Goal: Task Accomplishment & Management: Manage account settings

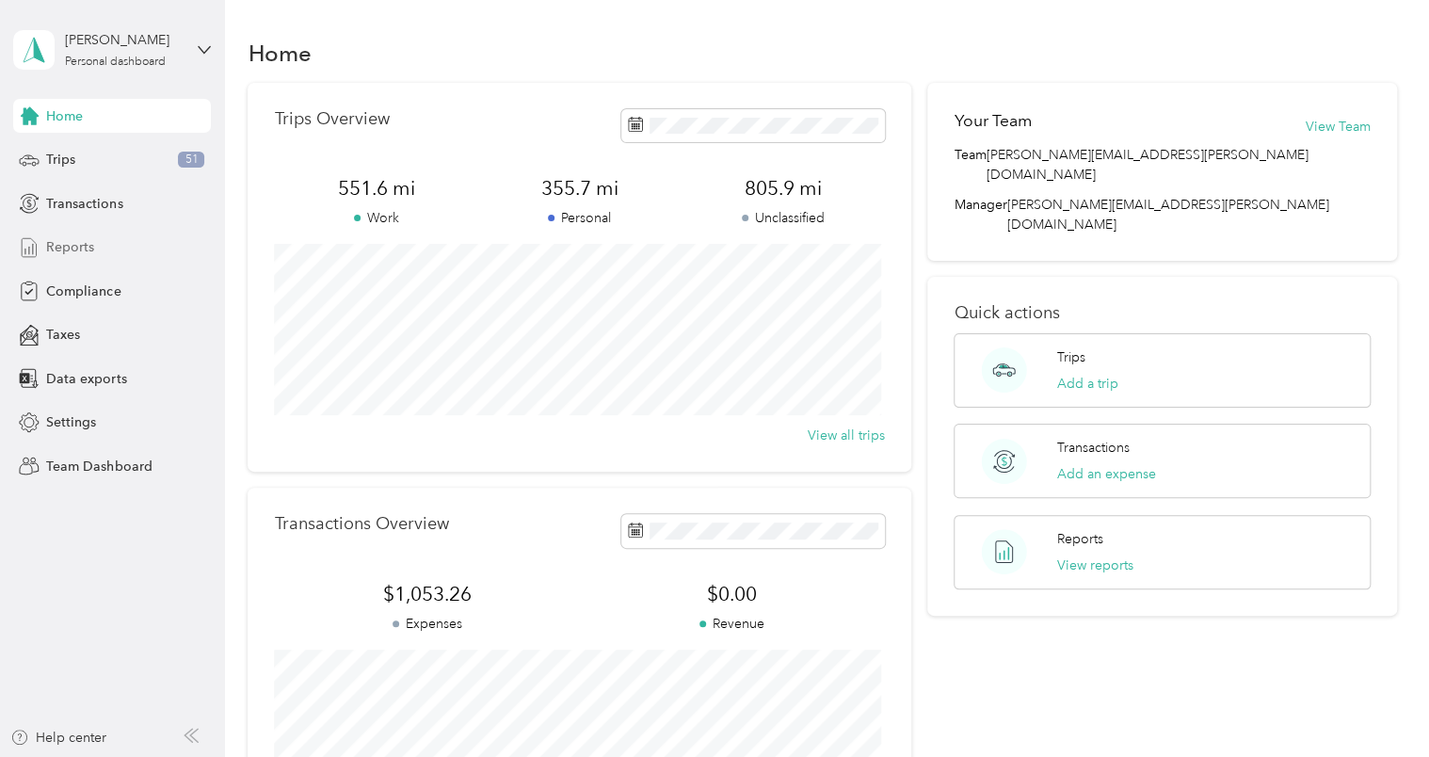
click at [74, 243] on span "Reports" at bounding box center [70, 247] width 48 height 20
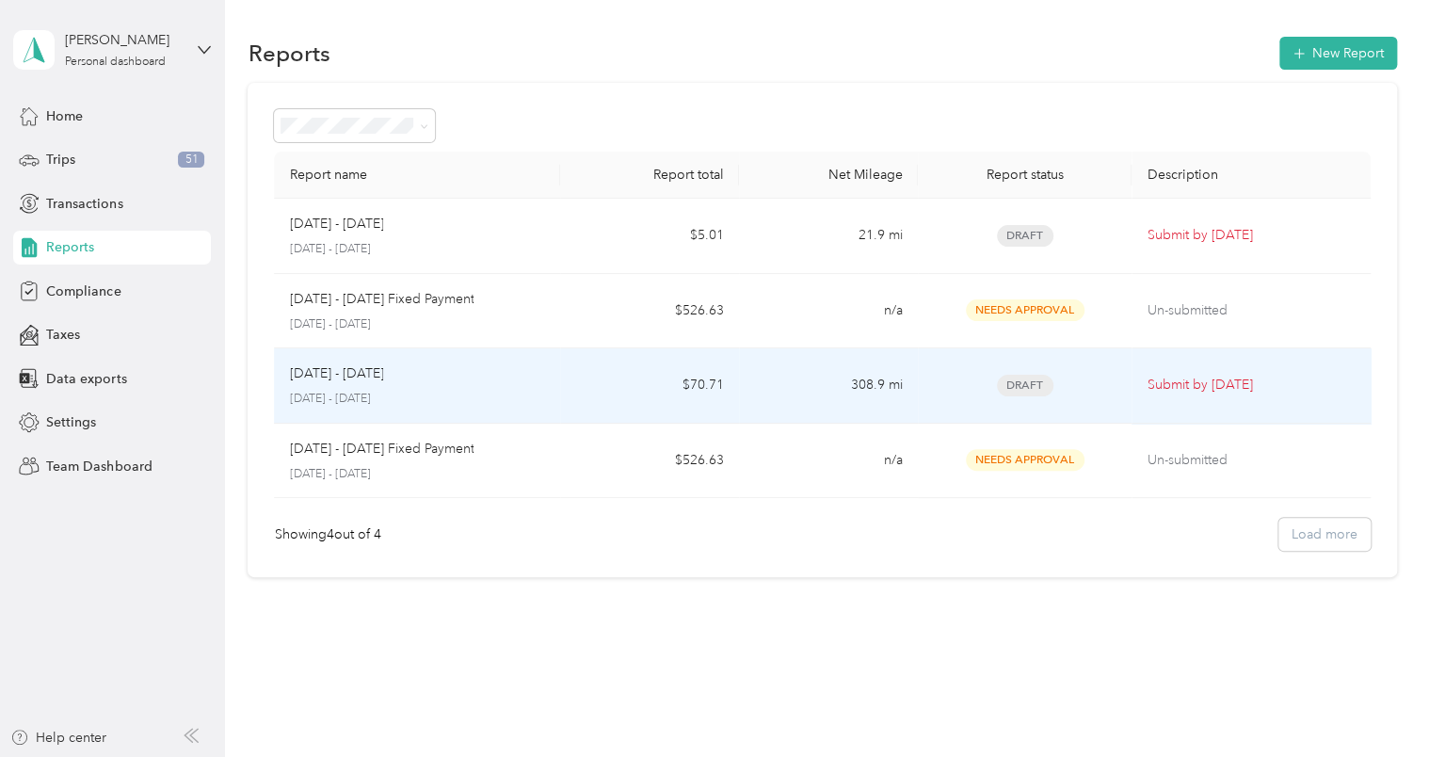
click at [608, 369] on td "$70.71" at bounding box center [649, 385] width 179 height 75
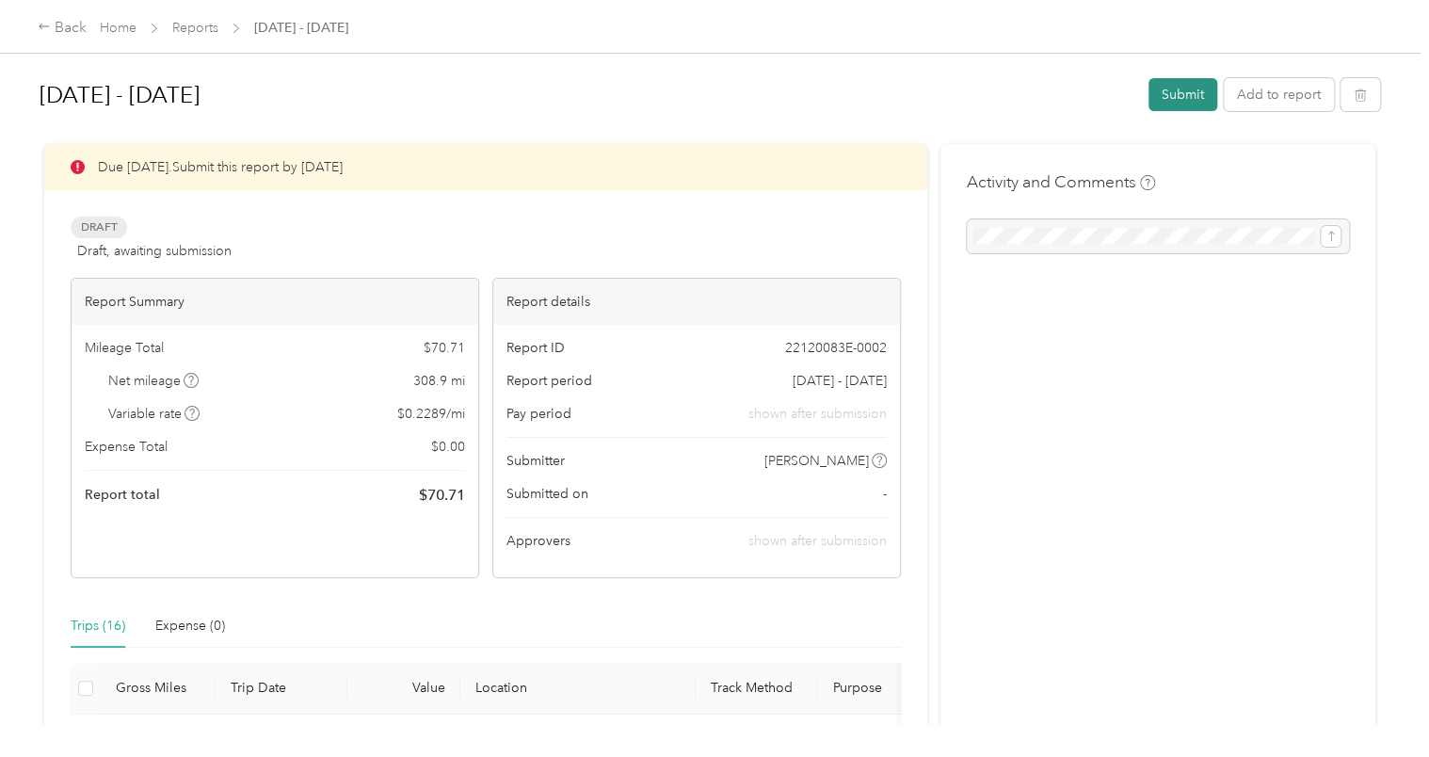
click at [1171, 98] on button "Submit" at bounding box center [1183, 94] width 69 height 33
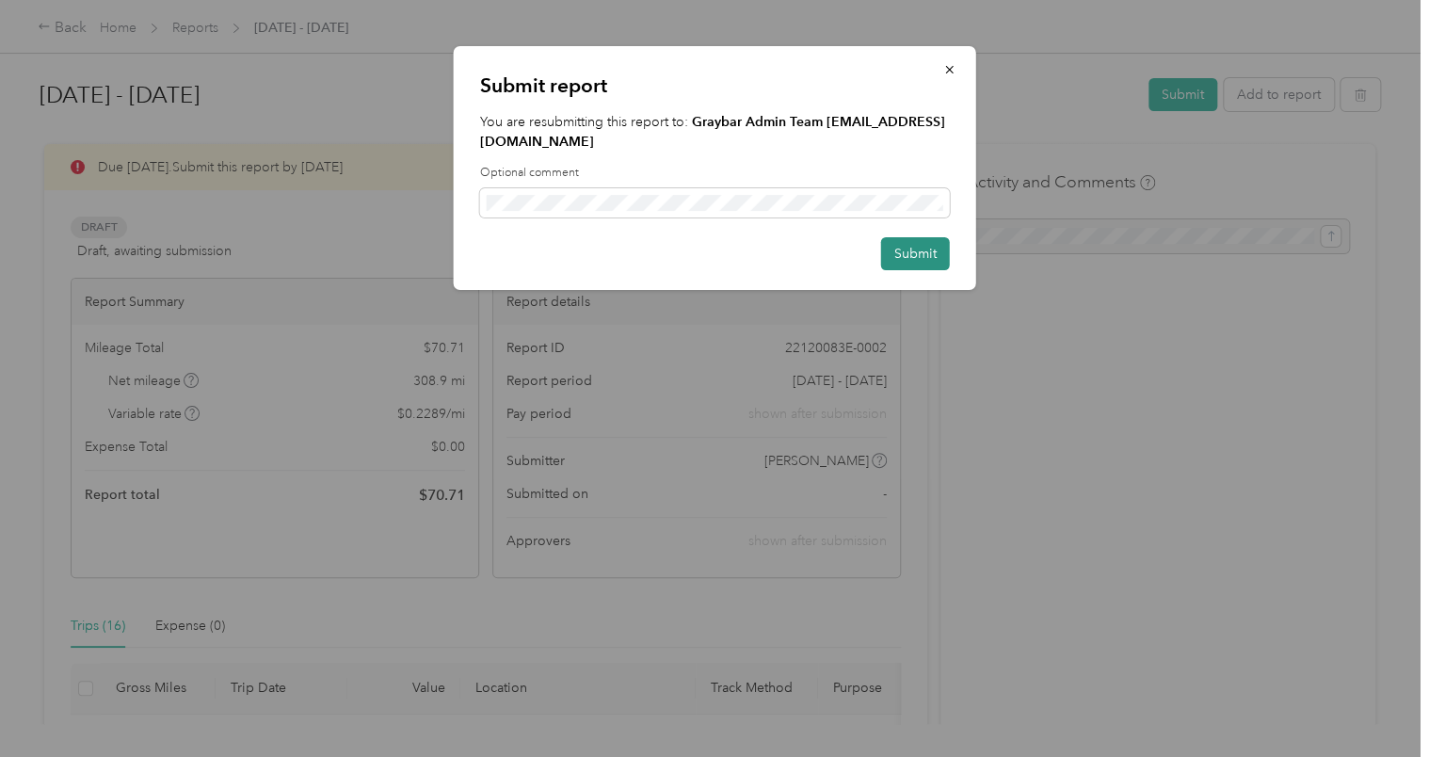
click at [912, 237] on button "Submit" at bounding box center [915, 253] width 69 height 33
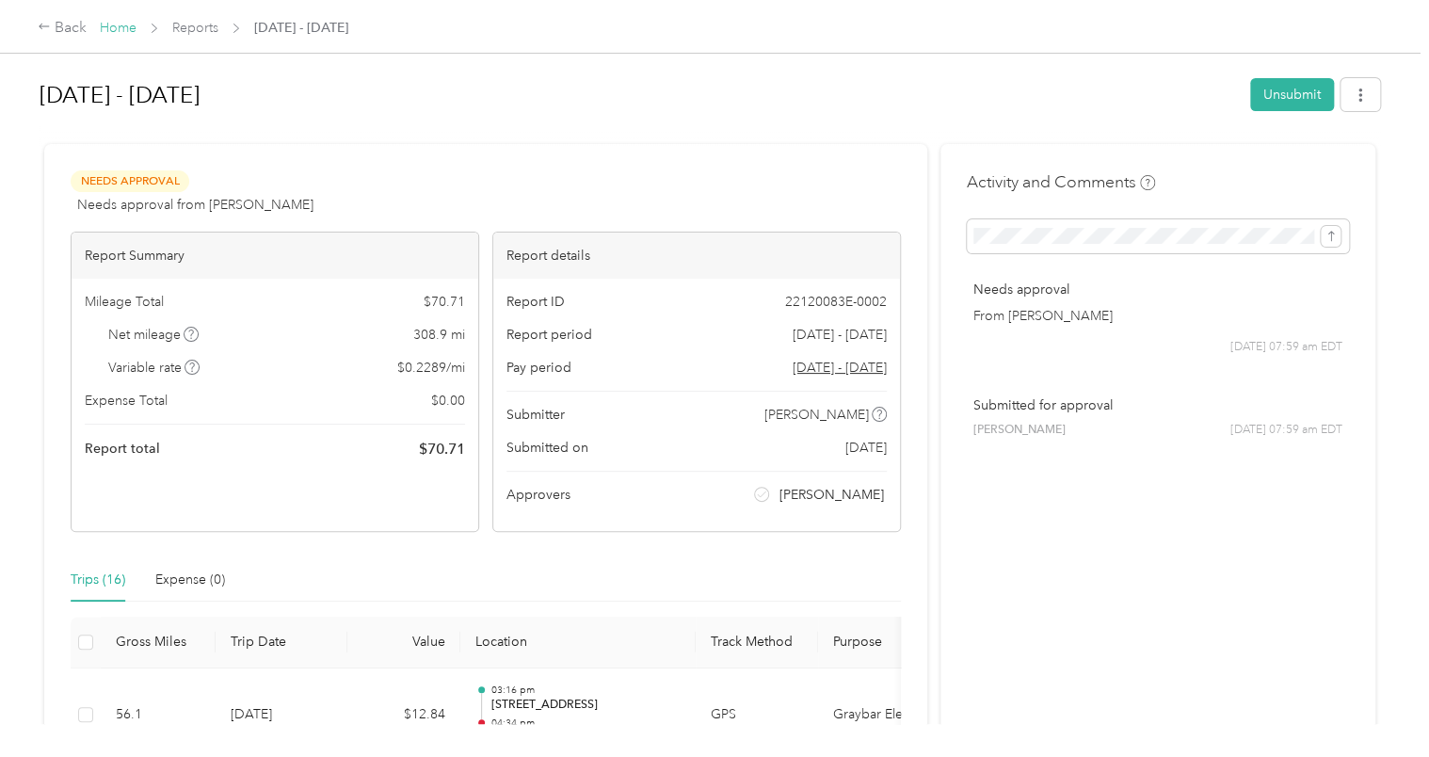
click at [118, 31] on link "Home" at bounding box center [118, 28] width 37 height 16
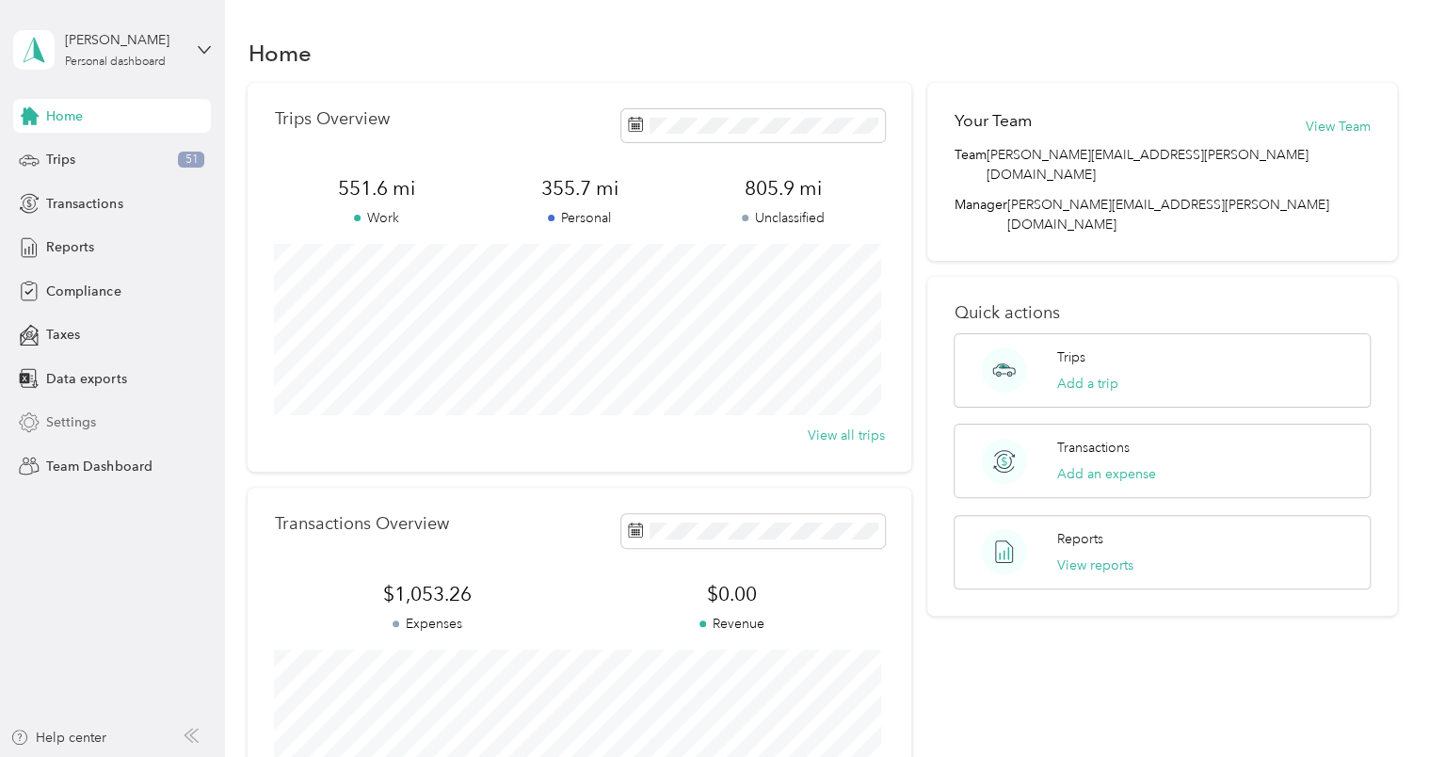
click at [73, 434] on div "Settings" at bounding box center [112, 423] width 198 height 34
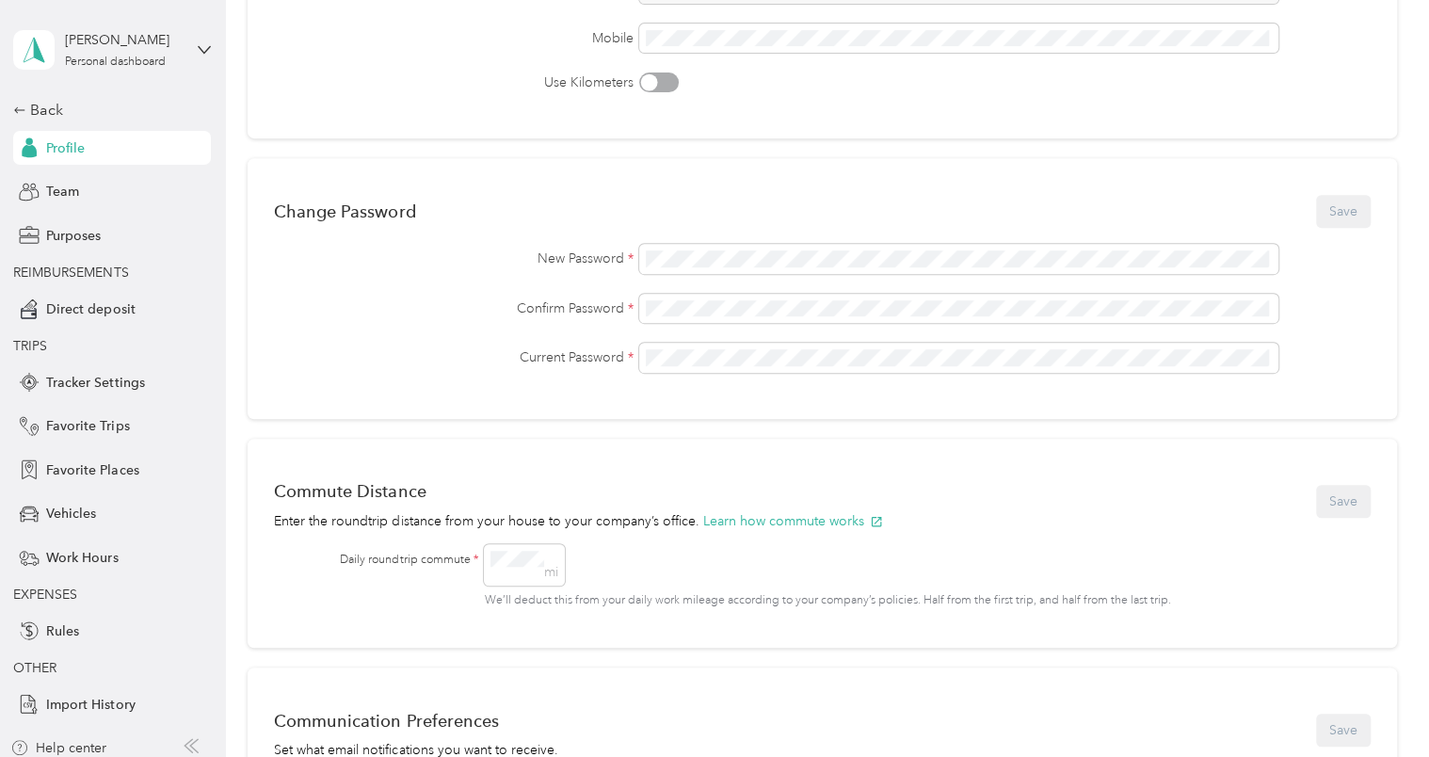
scroll to position [353, 0]
click at [113, 373] on span "Tracker Settings" at bounding box center [95, 383] width 98 height 20
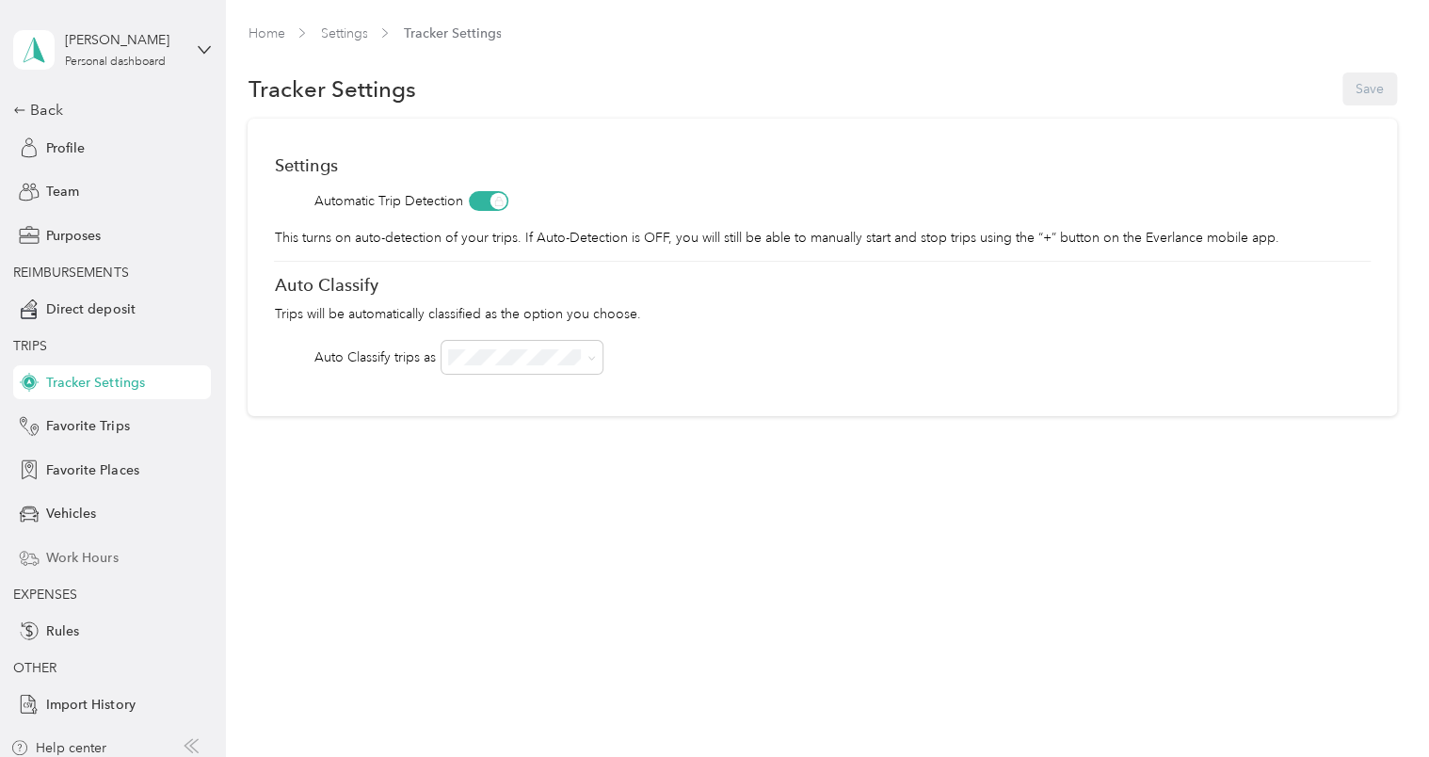
click at [83, 560] on span "Work Hours" at bounding box center [82, 558] width 72 height 20
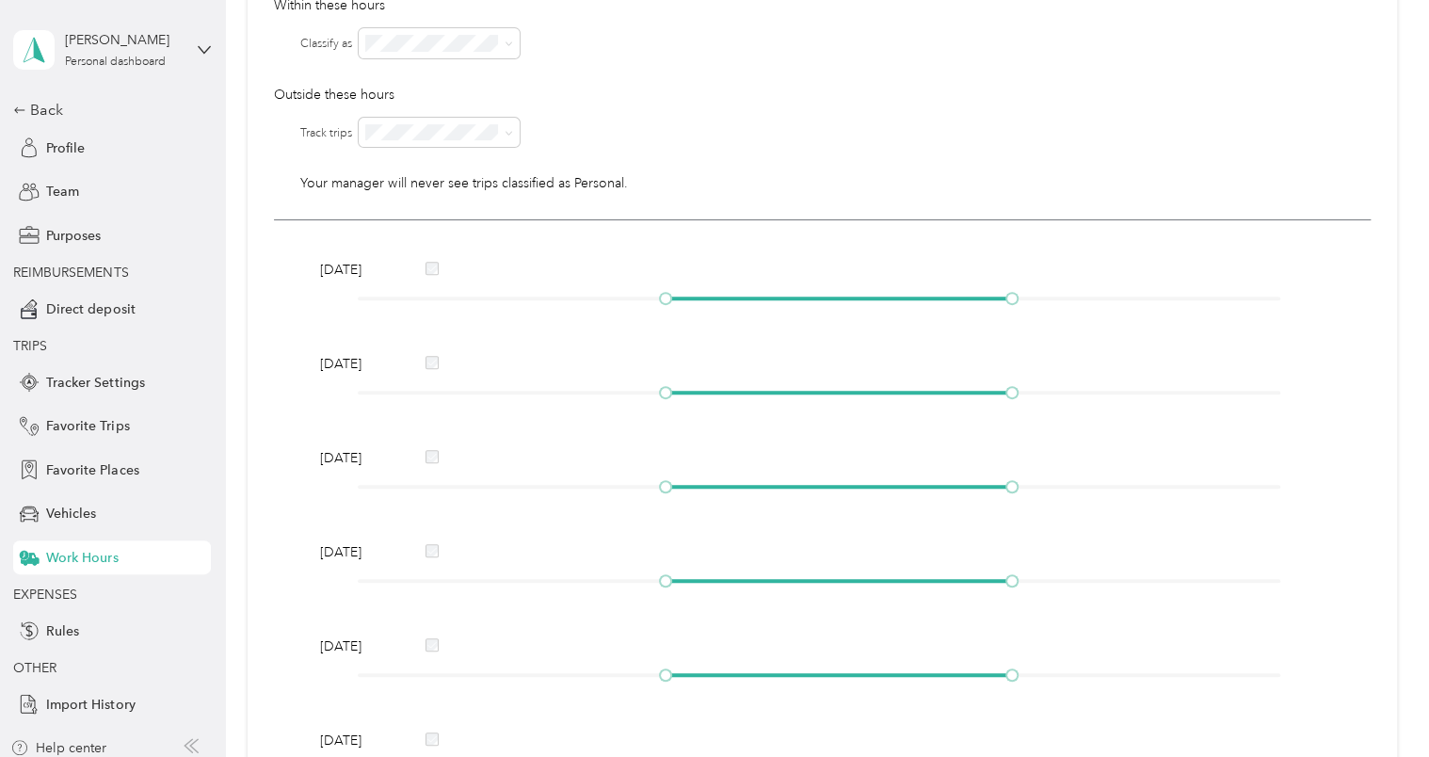
scroll to position [222, 0]
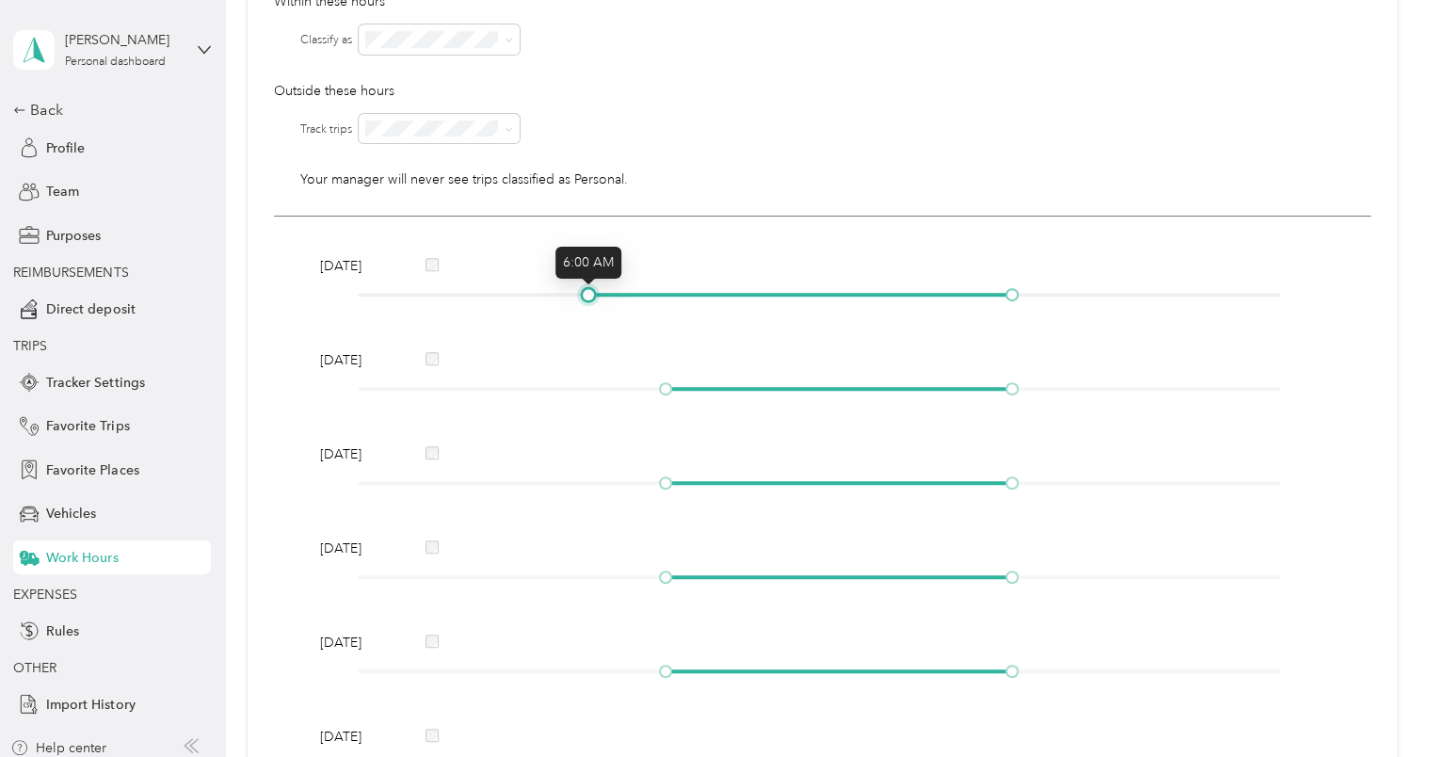
drag, startPoint x: 663, startPoint y: 297, endPoint x: 581, endPoint y: 297, distance: 81.9
click at [584, 297] on div at bounding box center [588, 294] width 9 height 9
drag, startPoint x: 1010, startPoint y: 297, endPoint x: 1047, endPoint y: 294, distance: 36.9
click at [1047, 294] on div at bounding box center [1049, 294] width 9 height 9
drag, startPoint x: 661, startPoint y: 384, endPoint x: 588, endPoint y: 387, distance: 72.5
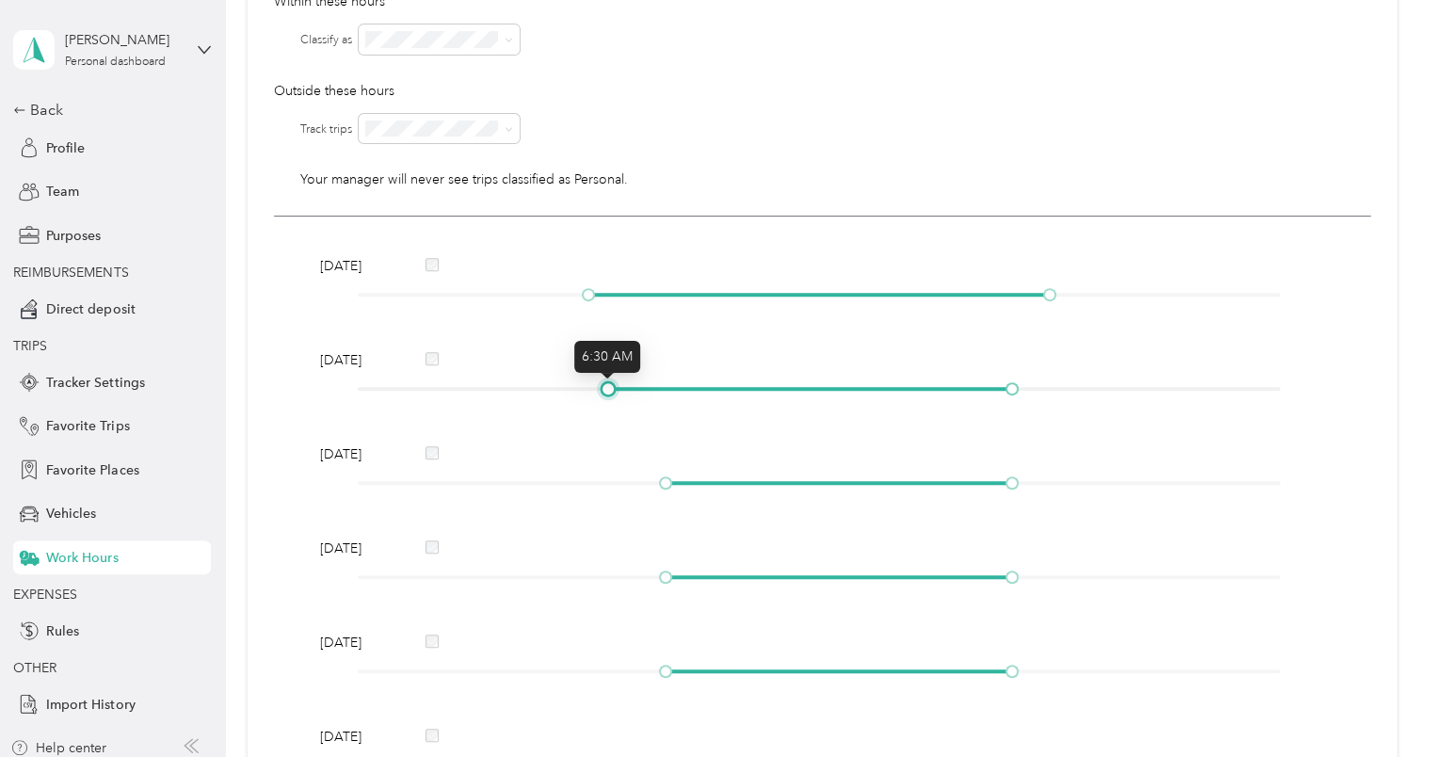
click at [603, 387] on div at bounding box center [607, 388] width 9 height 9
click at [588, 387] on div at bounding box center [588, 388] width 9 height 9
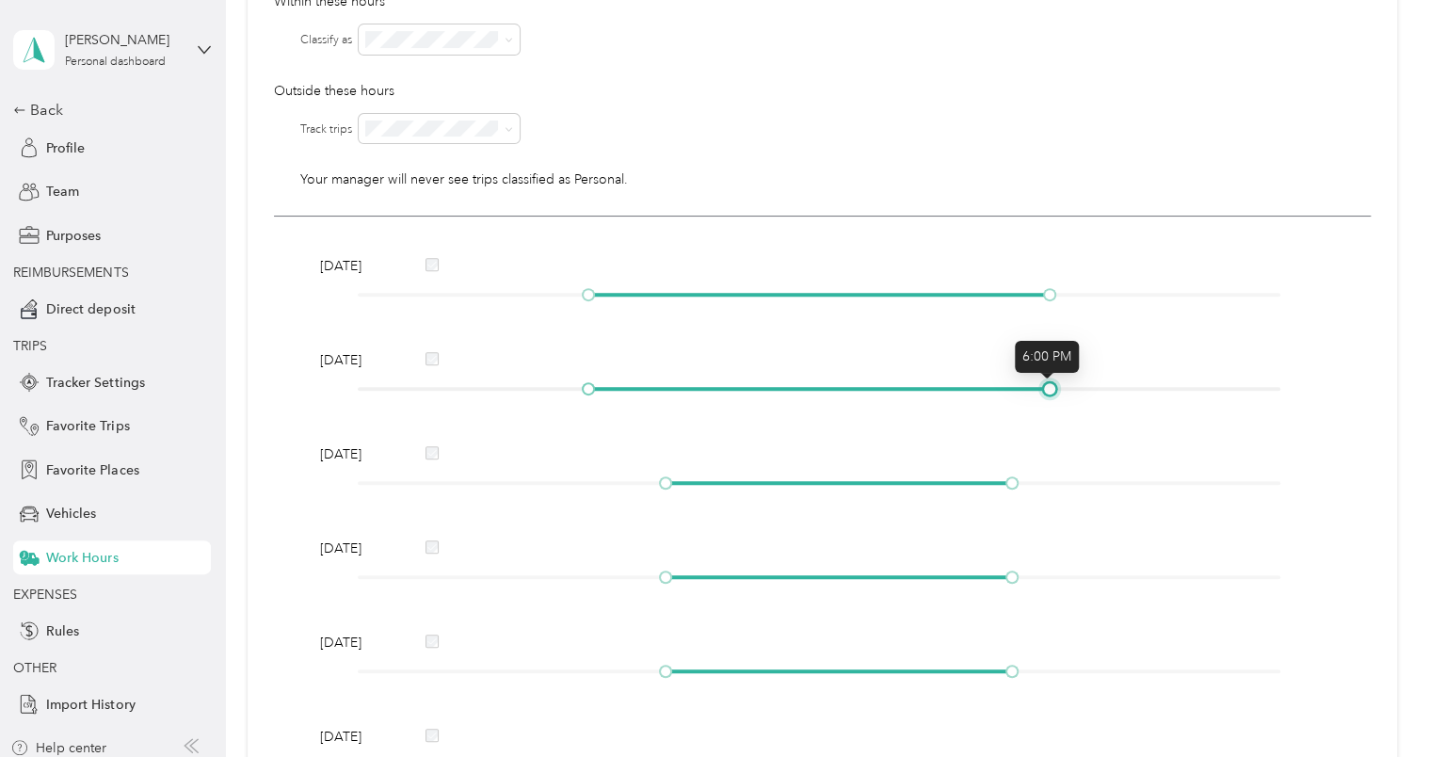
drag, startPoint x: 1009, startPoint y: 391, endPoint x: 1054, endPoint y: 385, distance: 45.5
click at [1054, 385] on div at bounding box center [819, 388] width 923 height 11
drag, startPoint x: 665, startPoint y: 483, endPoint x: 590, endPoint y: 473, distance: 75.1
click at [590, 473] on div "[DATE]" at bounding box center [821, 471] width 1017 height 55
drag, startPoint x: 1005, startPoint y: 479, endPoint x: 1051, endPoint y: 481, distance: 45.2
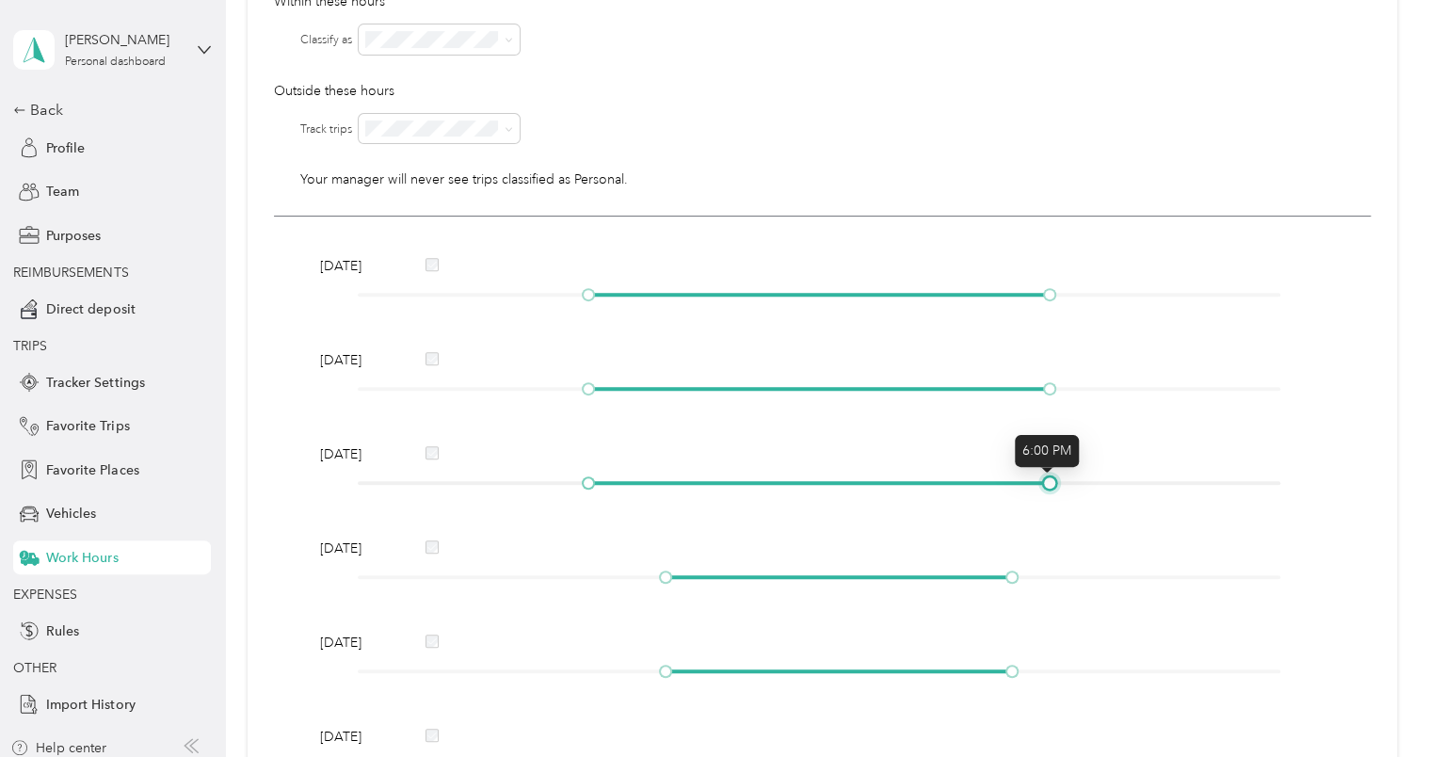
click at [1051, 481] on div at bounding box center [1049, 482] width 9 height 9
drag, startPoint x: 661, startPoint y: 576, endPoint x: 589, endPoint y: 586, distance: 72.2
click at [589, 586] on div "[DATE]" at bounding box center [821, 566] width 1017 height 55
drag, startPoint x: 1006, startPoint y: 576, endPoint x: 1039, endPoint y: 577, distance: 33.0
click at [1045, 577] on div at bounding box center [1049, 576] width 9 height 9
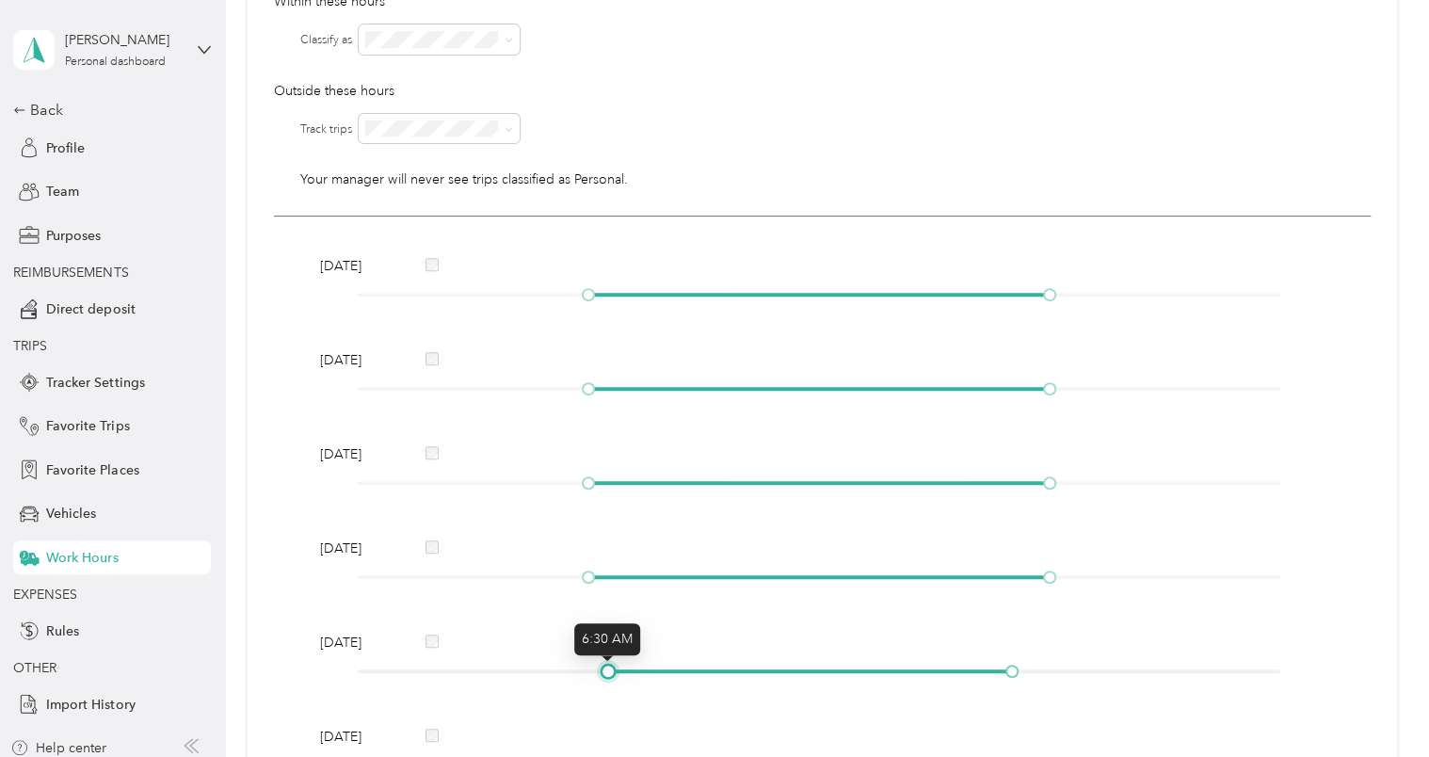
drag, startPoint x: 660, startPoint y: 667, endPoint x: 595, endPoint y: 667, distance: 65.0
click at [595, 667] on div at bounding box center [819, 671] width 923 height 11
drag, startPoint x: 595, startPoint y: 667, endPoint x: 1042, endPoint y: 667, distance: 447.2
click at [1045, 667] on div at bounding box center [1049, 671] width 9 height 9
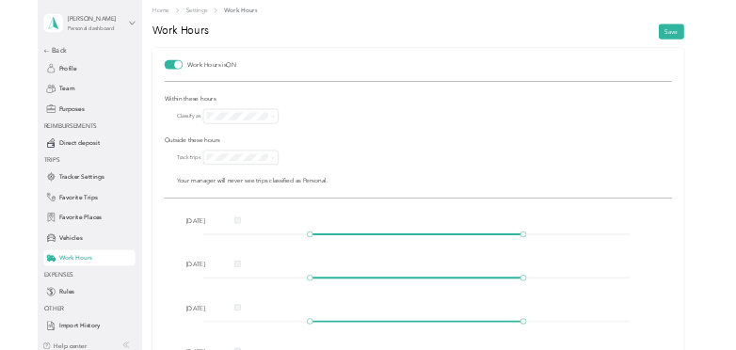
scroll to position [0, 0]
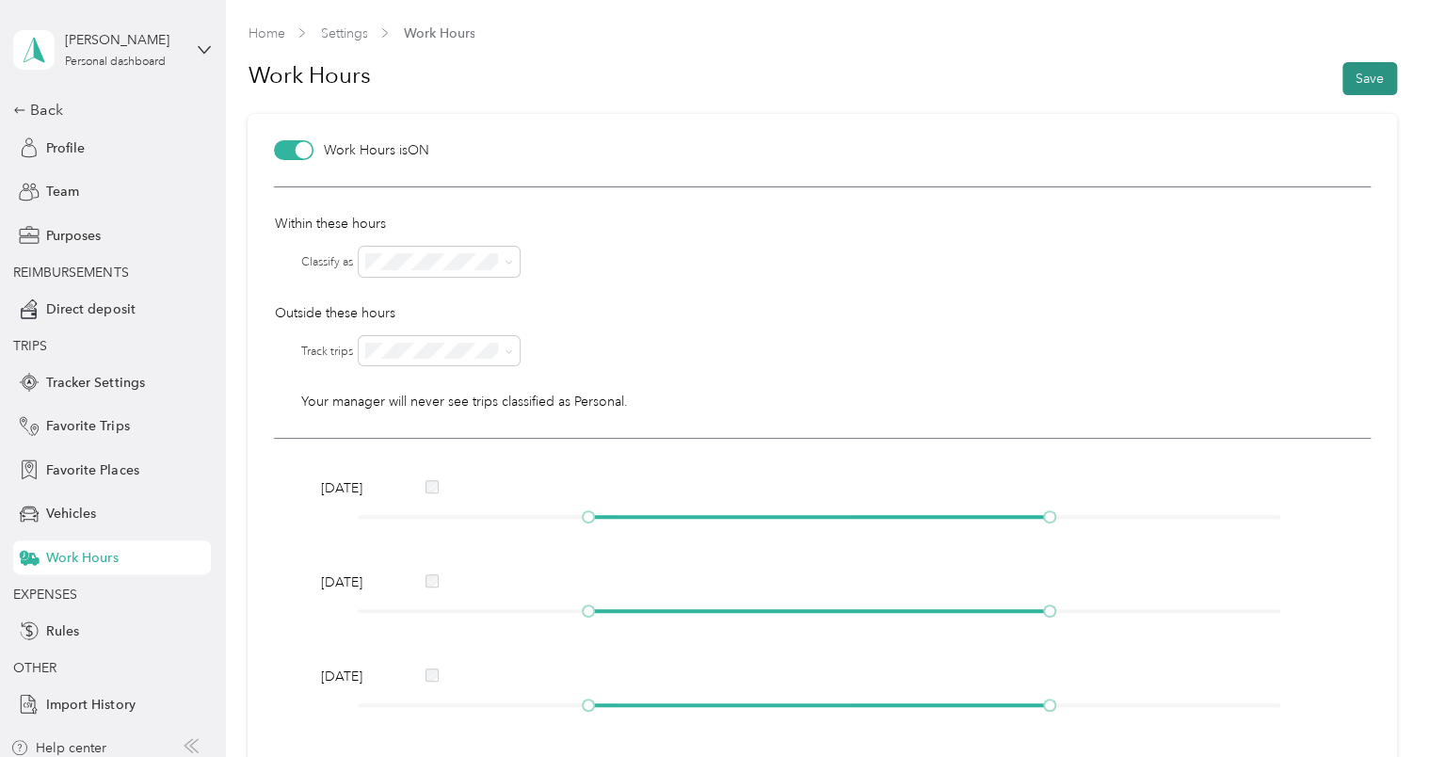
click at [1361, 79] on button "Save" at bounding box center [1369, 78] width 55 height 33
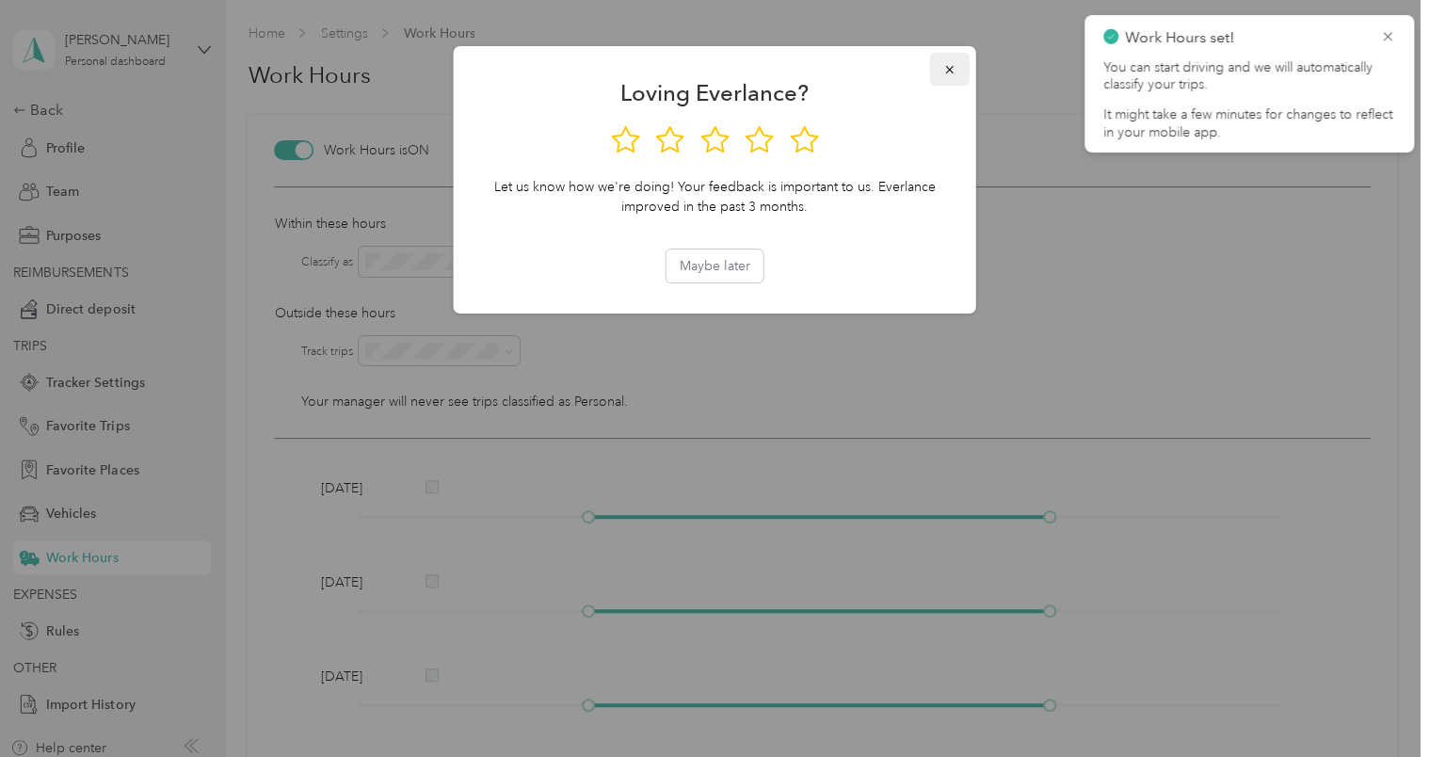
click at [941, 73] on button "button" at bounding box center [950, 69] width 40 height 33
